Goal: Task Accomplishment & Management: Use online tool/utility

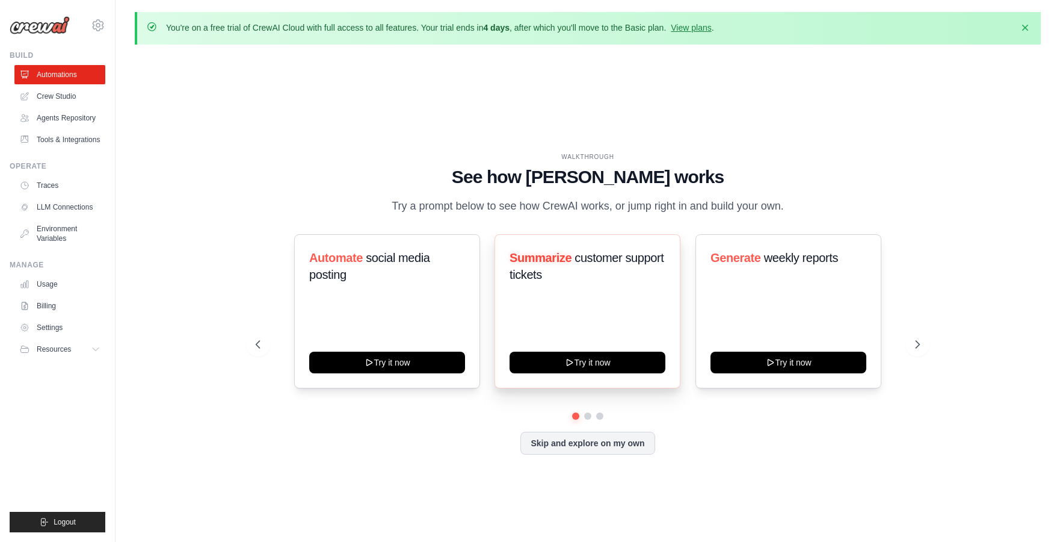
scroll to position [42, 0]
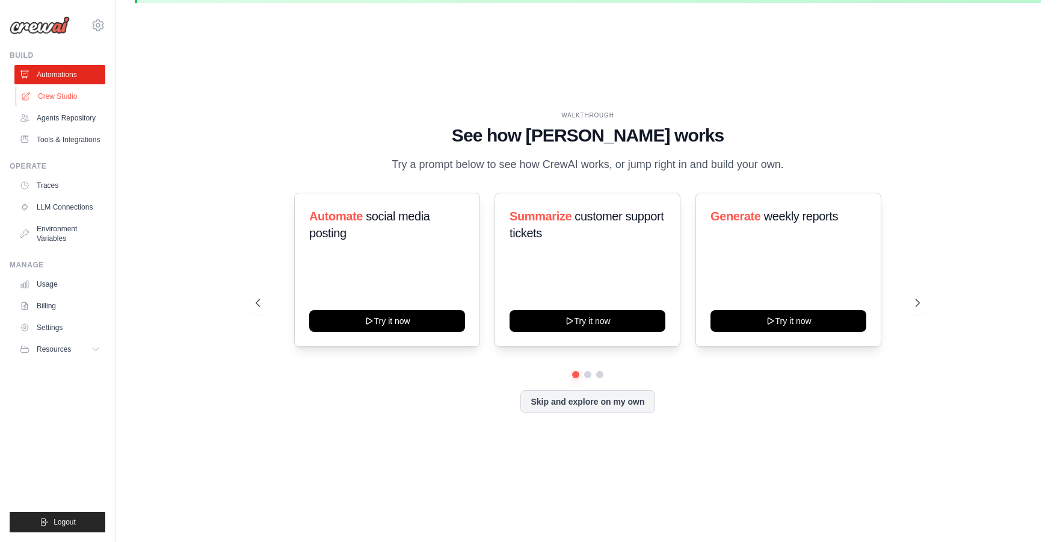
click at [52, 98] on link "Crew Studio" at bounding box center [61, 96] width 91 height 19
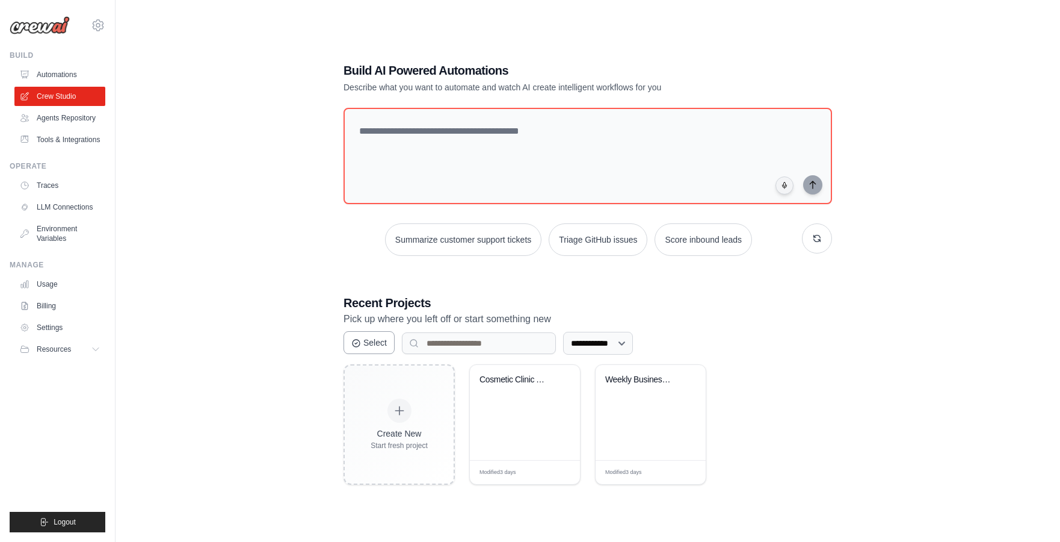
scroll to position [51, 0]
click at [498, 421] on div "Cosmetic Clinic AI Appointment Book..." at bounding box center [525, 413] width 110 height 95
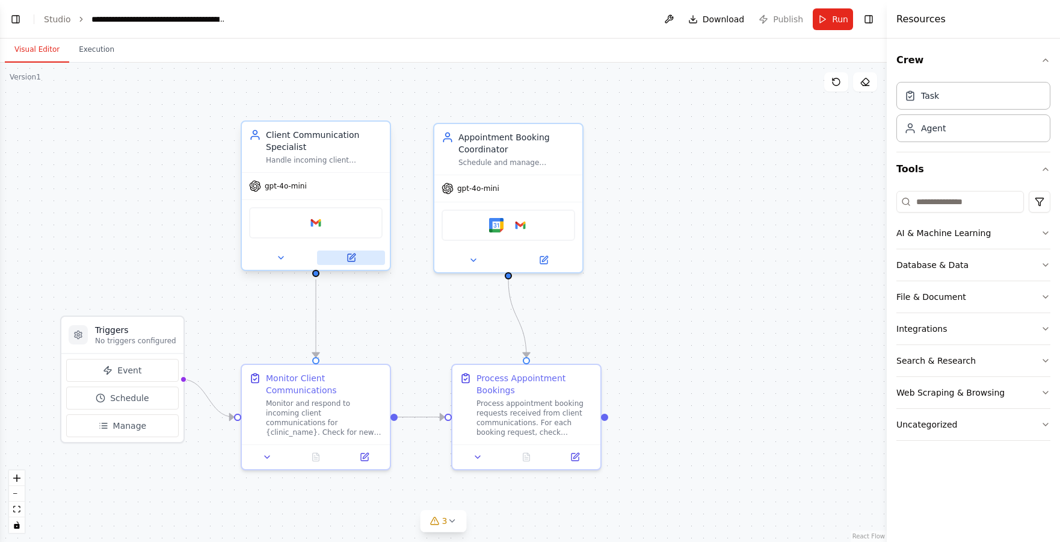
scroll to position [1229, 0]
click at [453, 517] on icon at bounding box center [452, 521] width 10 height 10
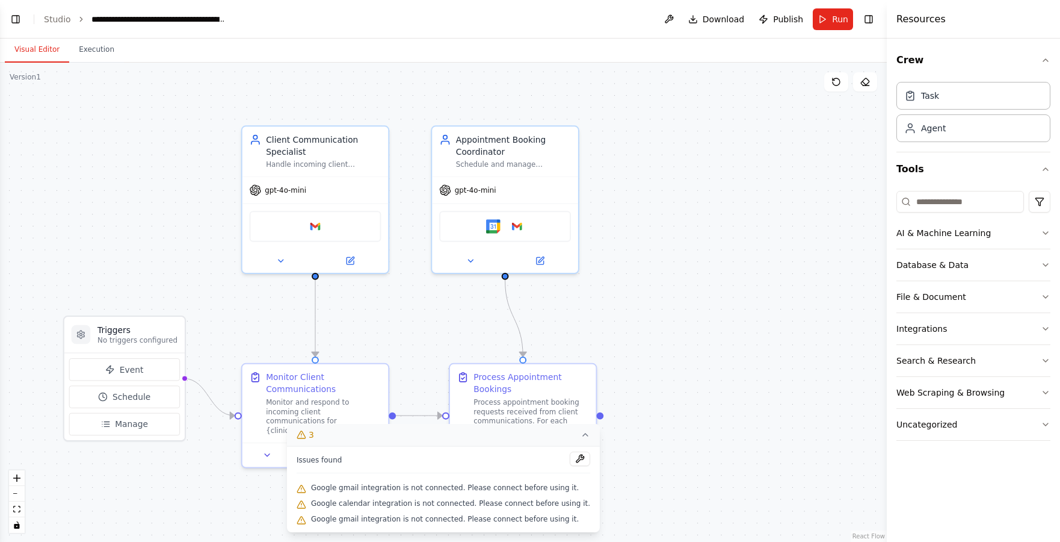
click at [708, 228] on div ".deletable-edge-delete-btn { width: 20px; height: 20px; border: 0px solid #ffff…" at bounding box center [443, 302] width 887 height 479
click at [133, 211] on div ".deletable-edge-delete-btn { width: 20px; height: 20px; border: 0px solid #ffff…" at bounding box center [443, 302] width 887 height 479
click at [583, 436] on button "3" at bounding box center [443, 435] width 313 height 22
